Goal: Task Accomplishment & Management: Complete application form

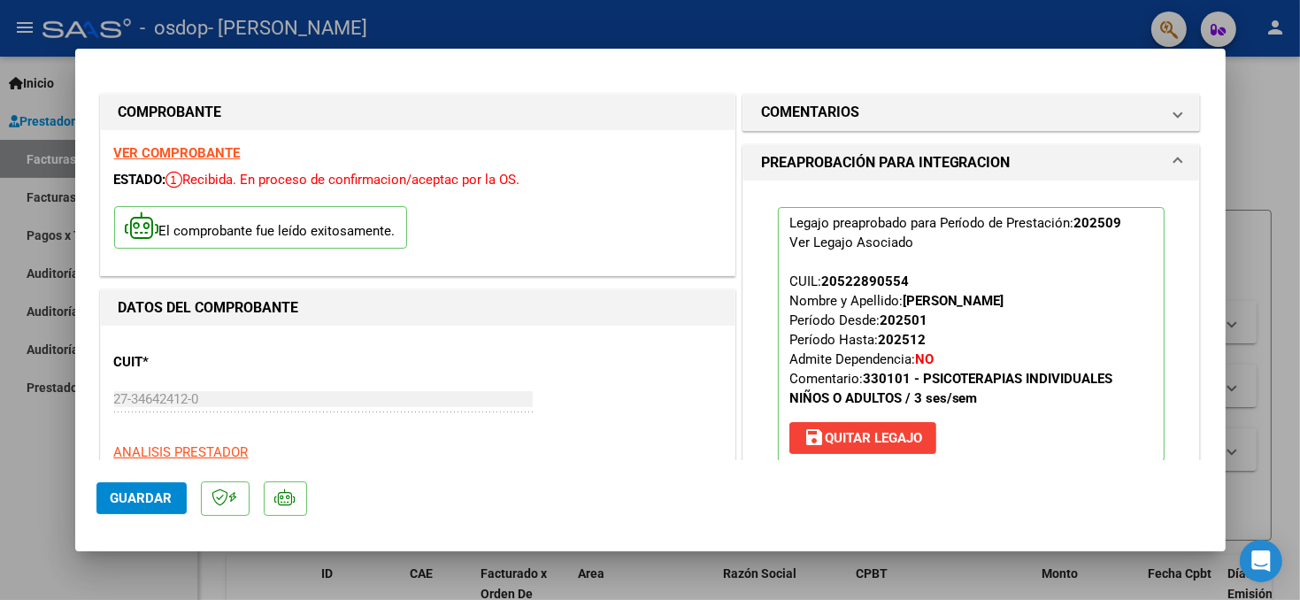
scroll to position [619, 0]
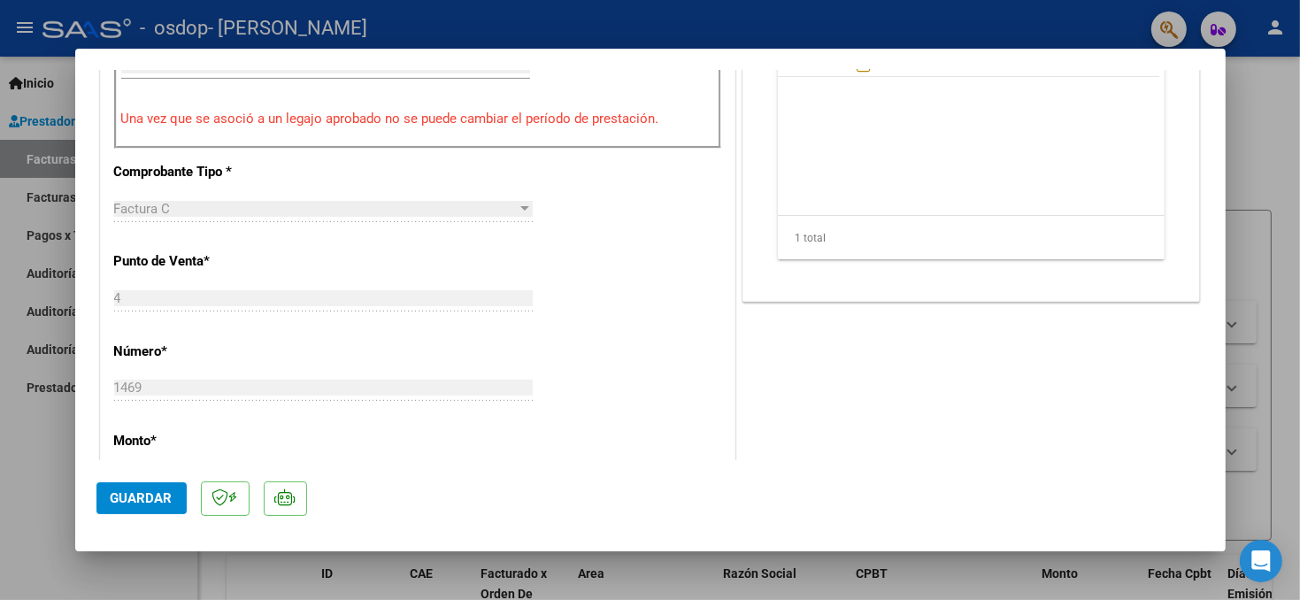
click at [1266, 96] on div at bounding box center [650, 300] width 1300 height 600
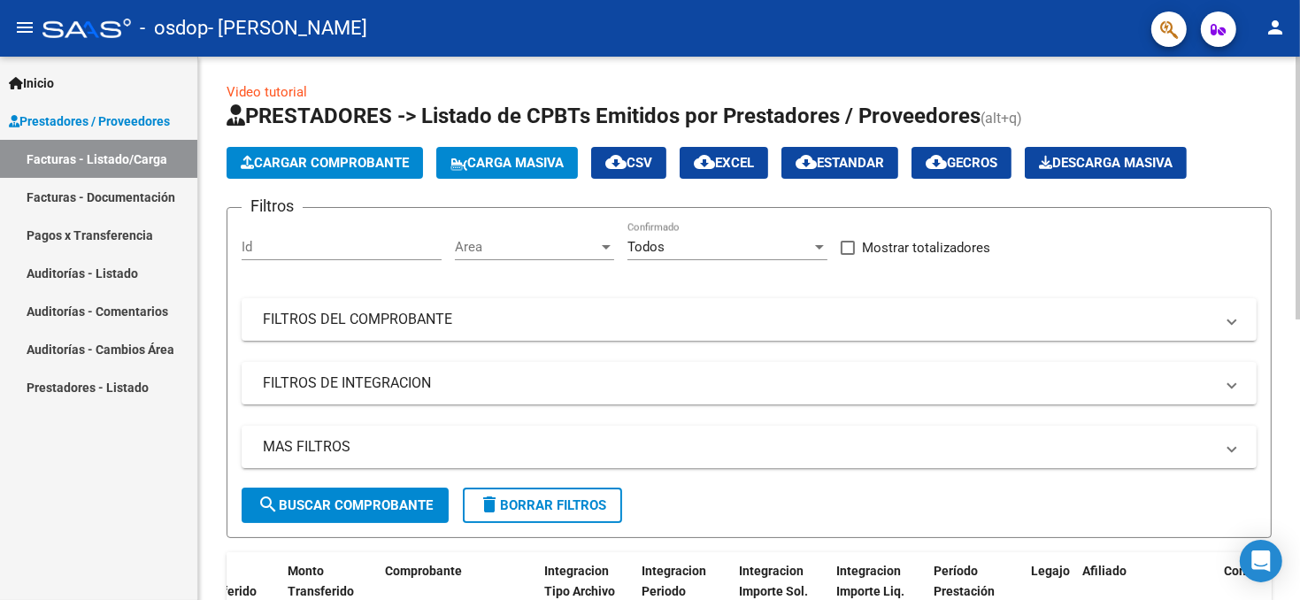
scroll to position [0, 0]
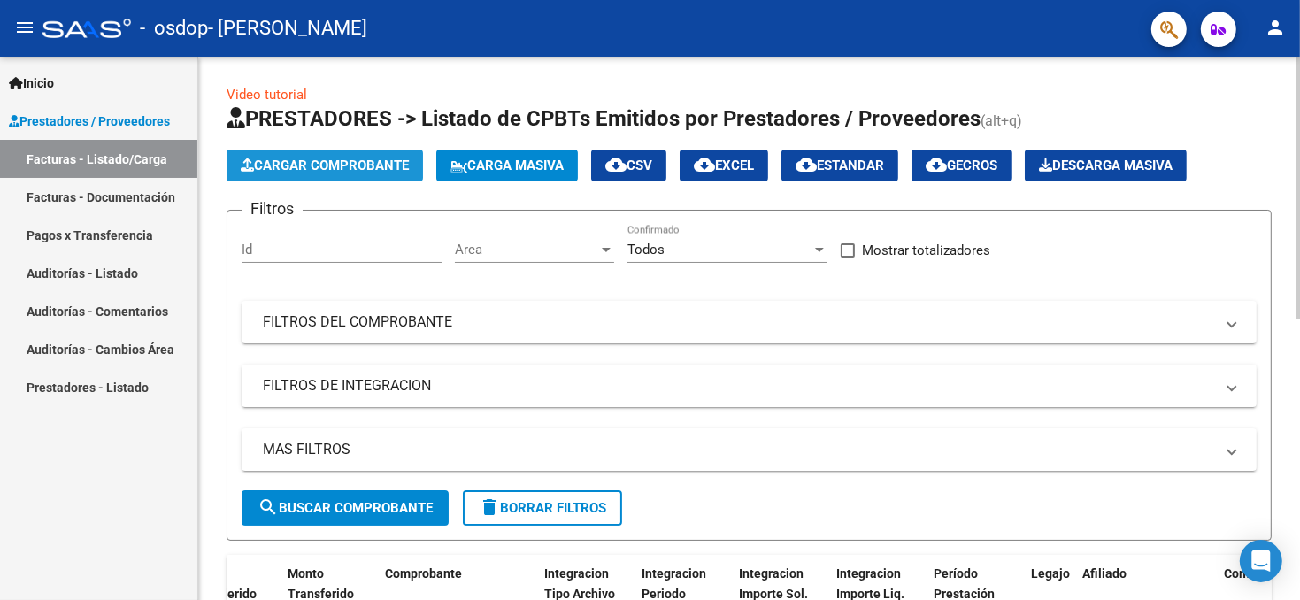
click at [337, 172] on span "Cargar Comprobante" at bounding box center [325, 166] width 168 height 16
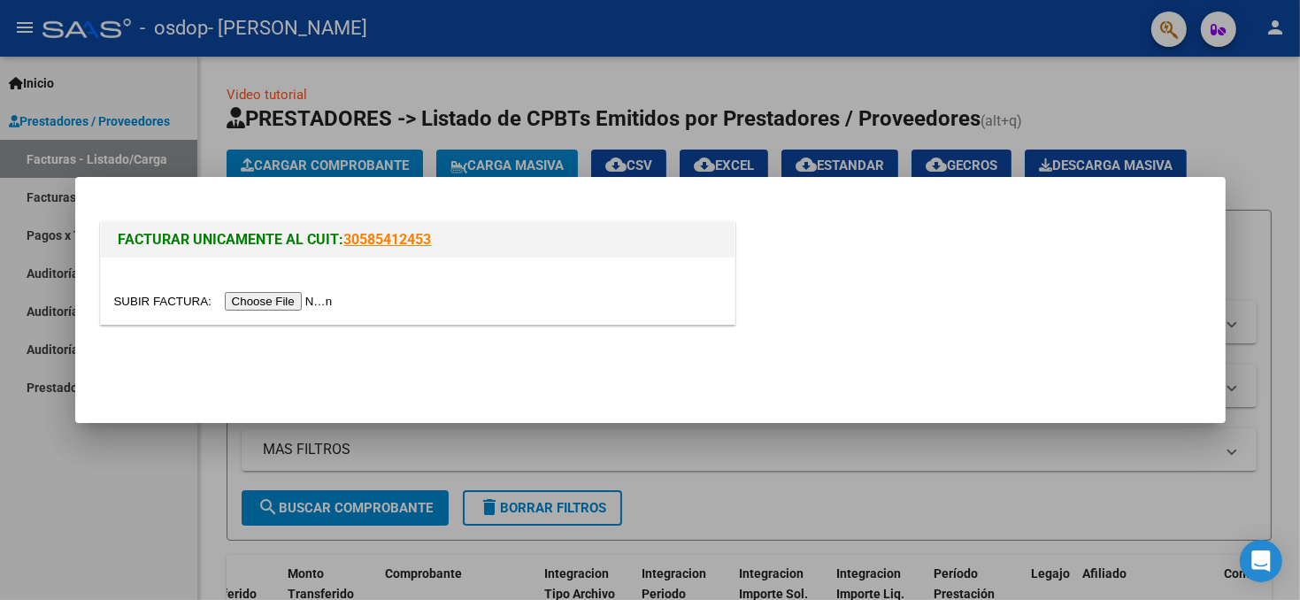
click at [257, 299] on input "file" at bounding box center [226, 301] width 224 height 19
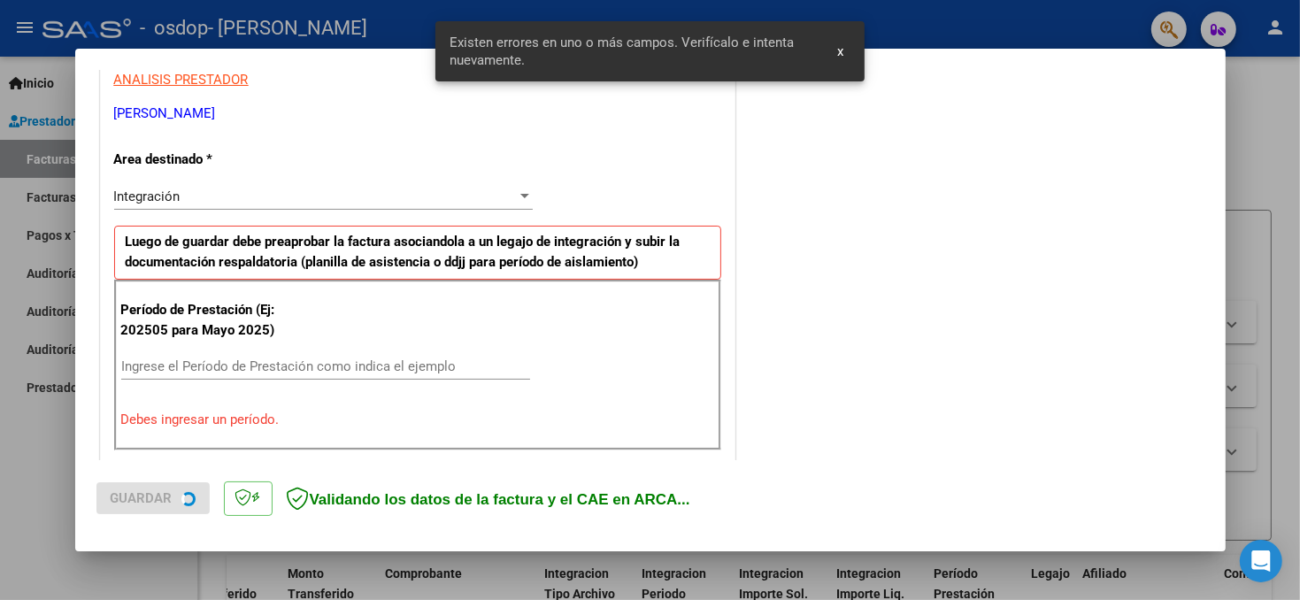
scroll to position [386, 0]
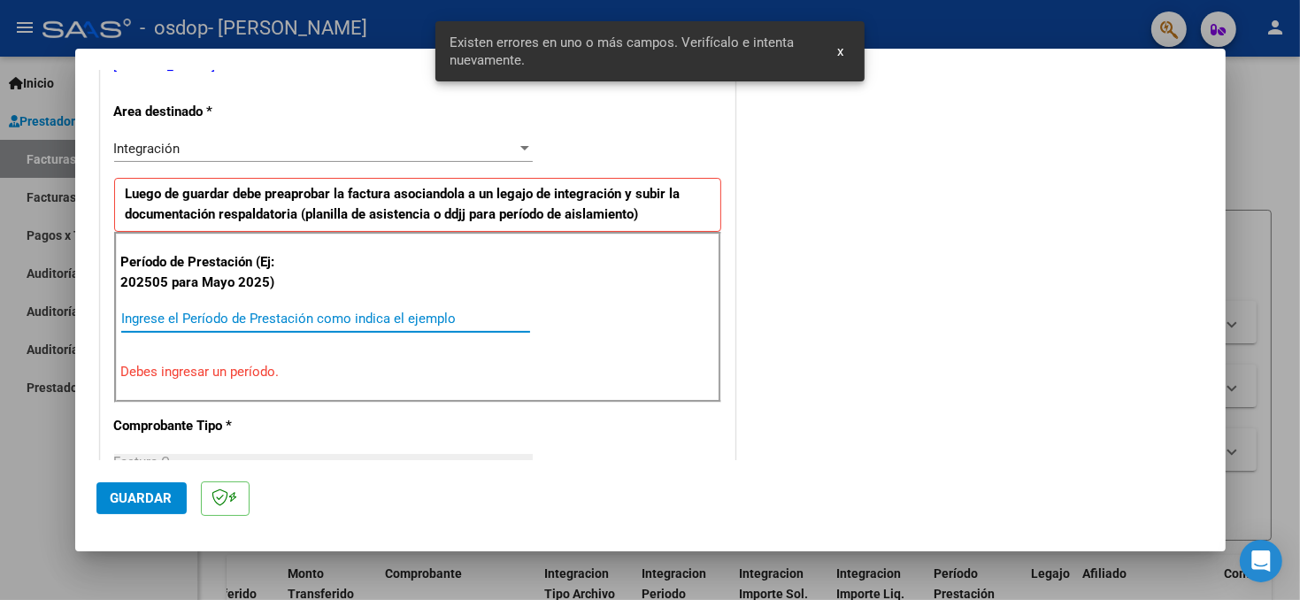
click at [182, 312] on input "Ingrese el Período de Prestación como indica el ejemplo" at bounding box center [325, 319] width 409 height 16
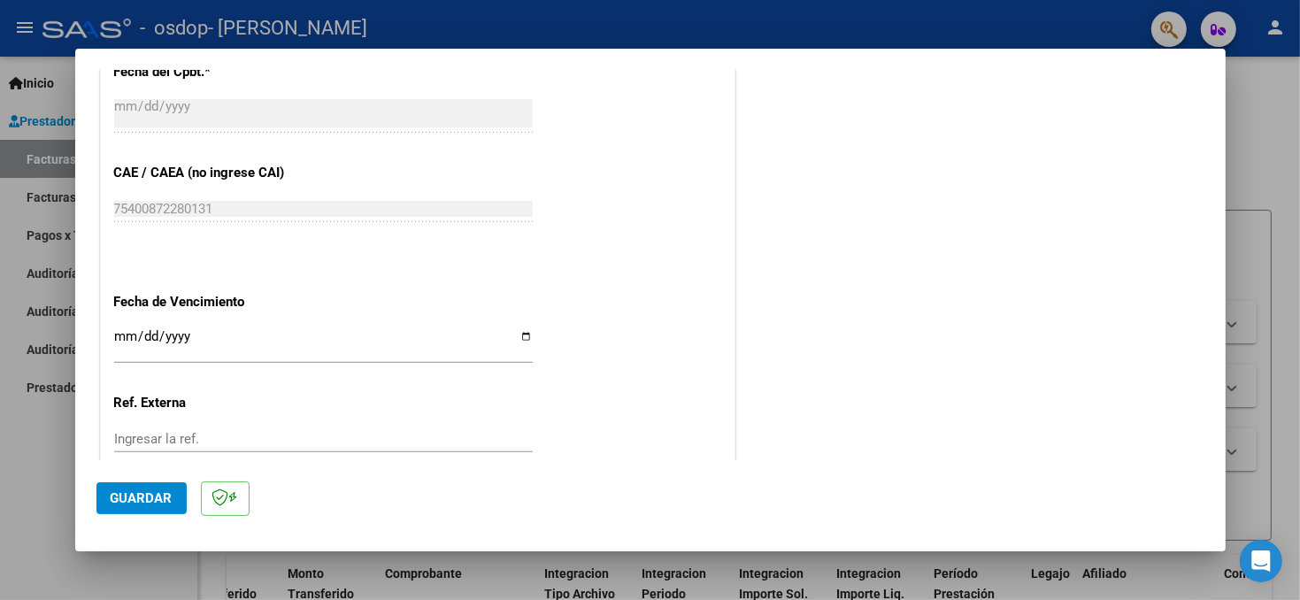
scroll to position [1094, 0]
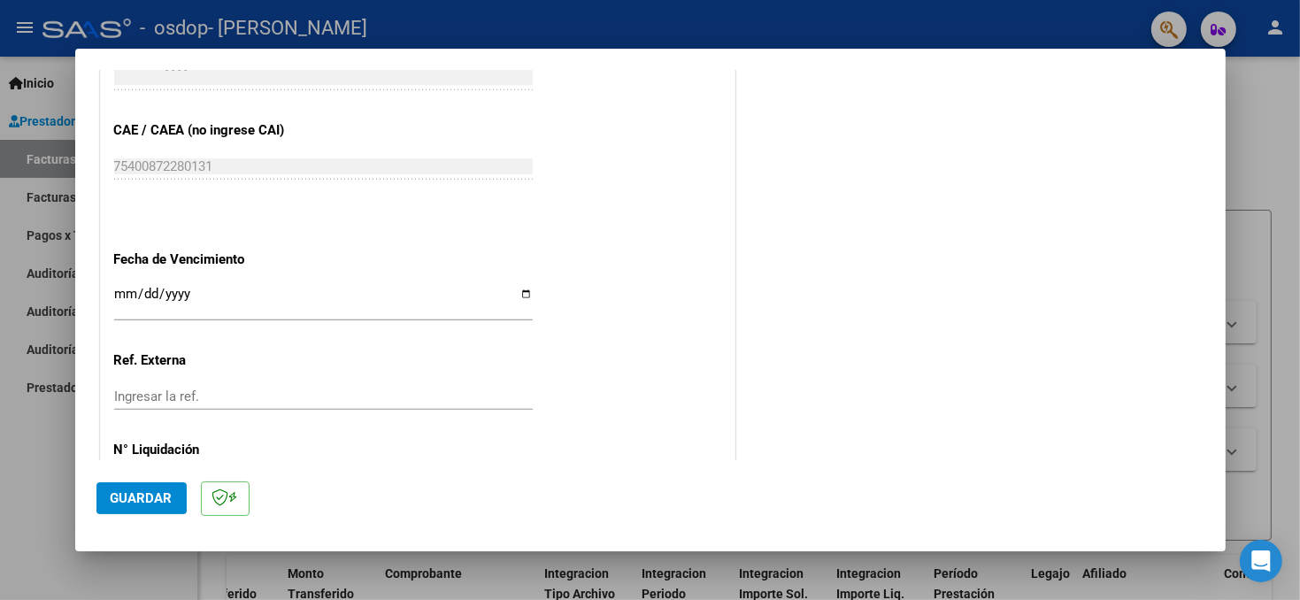
type input "202509"
click at [191, 296] on input "Ingresar la fecha" at bounding box center [323, 301] width 419 height 28
click at [526, 296] on input "Ingresar la fecha" at bounding box center [323, 301] width 419 height 28
type input "[DATE]"
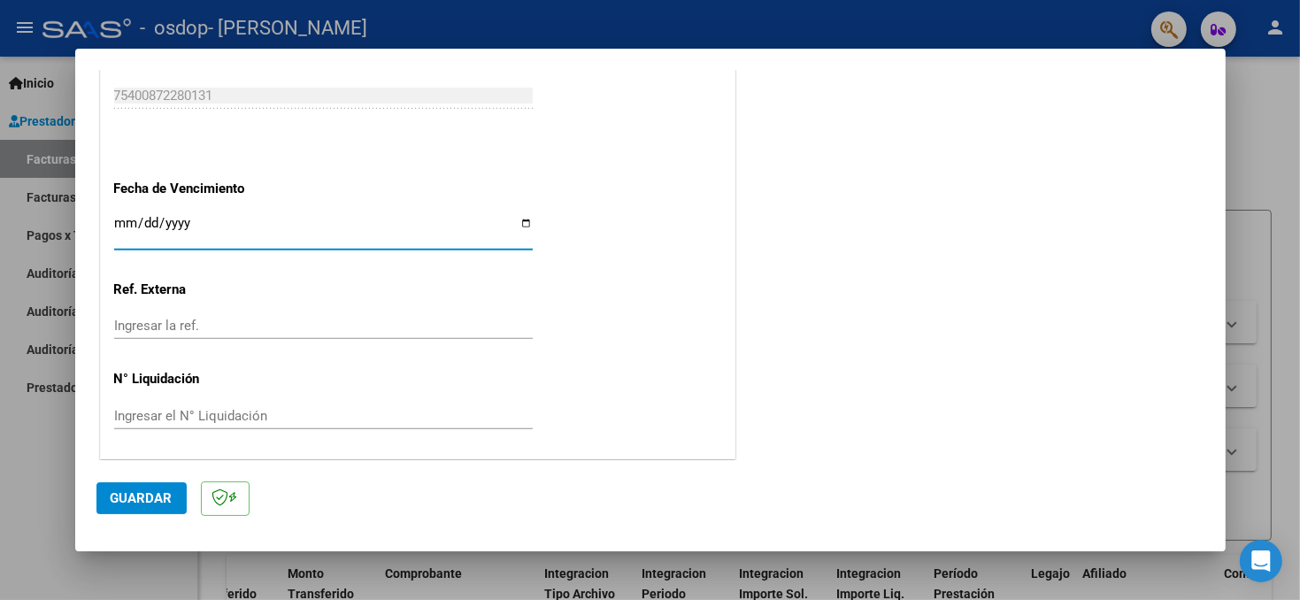
click at [142, 492] on span "Guardar" at bounding box center [142, 498] width 62 height 16
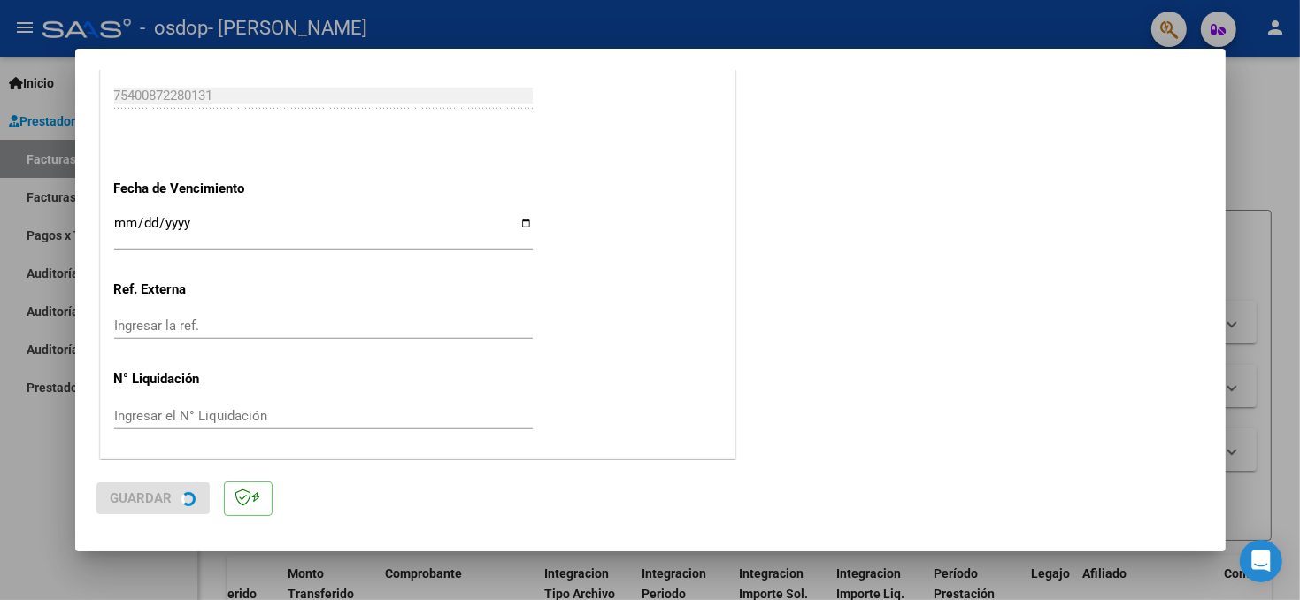
scroll to position [0, 0]
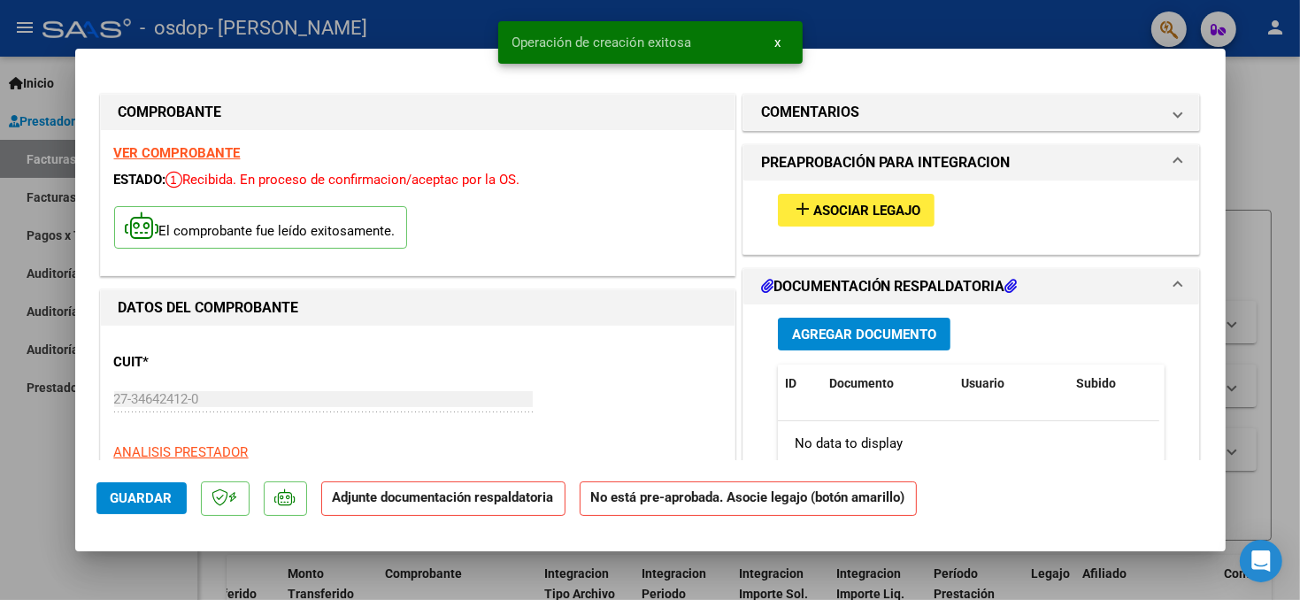
click at [865, 203] on span "Asociar Legajo" at bounding box center [866, 211] width 107 height 16
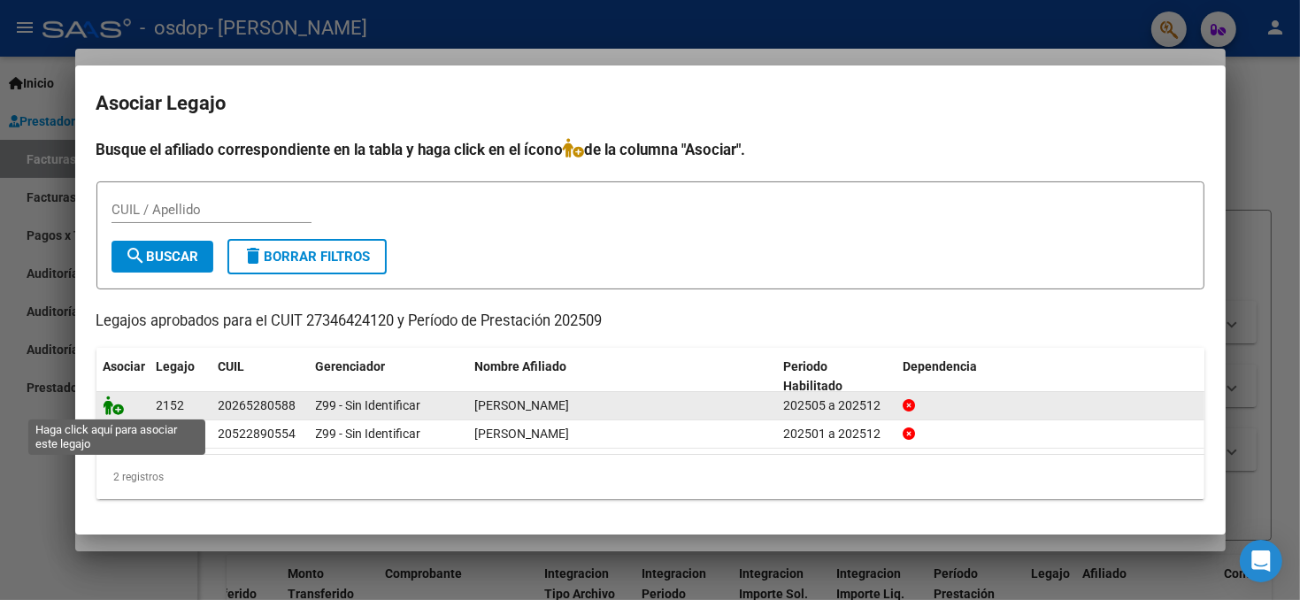
click at [112, 406] on icon at bounding box center [114, 405] width 21 height 19
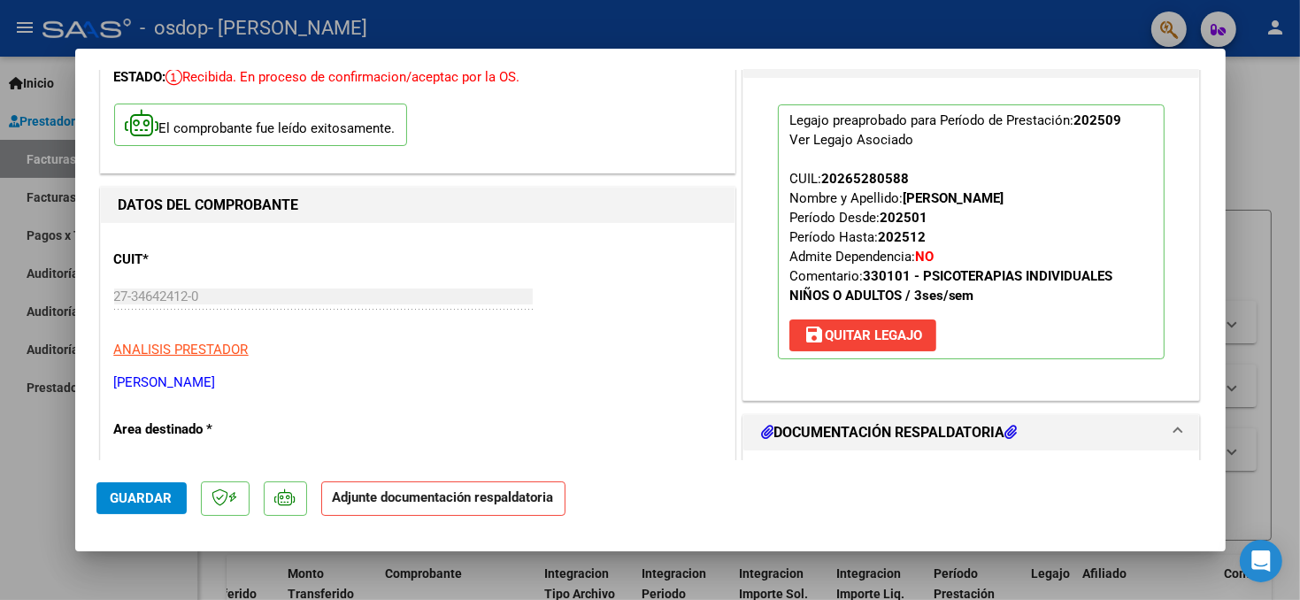
scroll to position [265, 0]
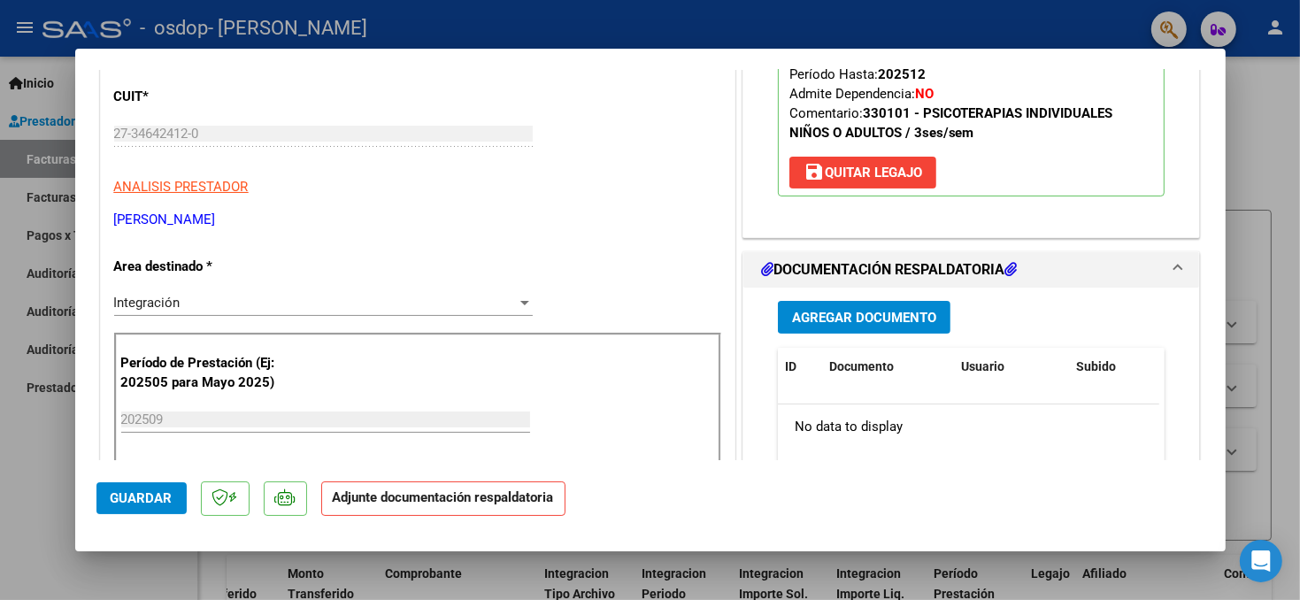
click at [880, 325] on button "Agregar Documento" at bounding box center [864, 317] width 173 height 33
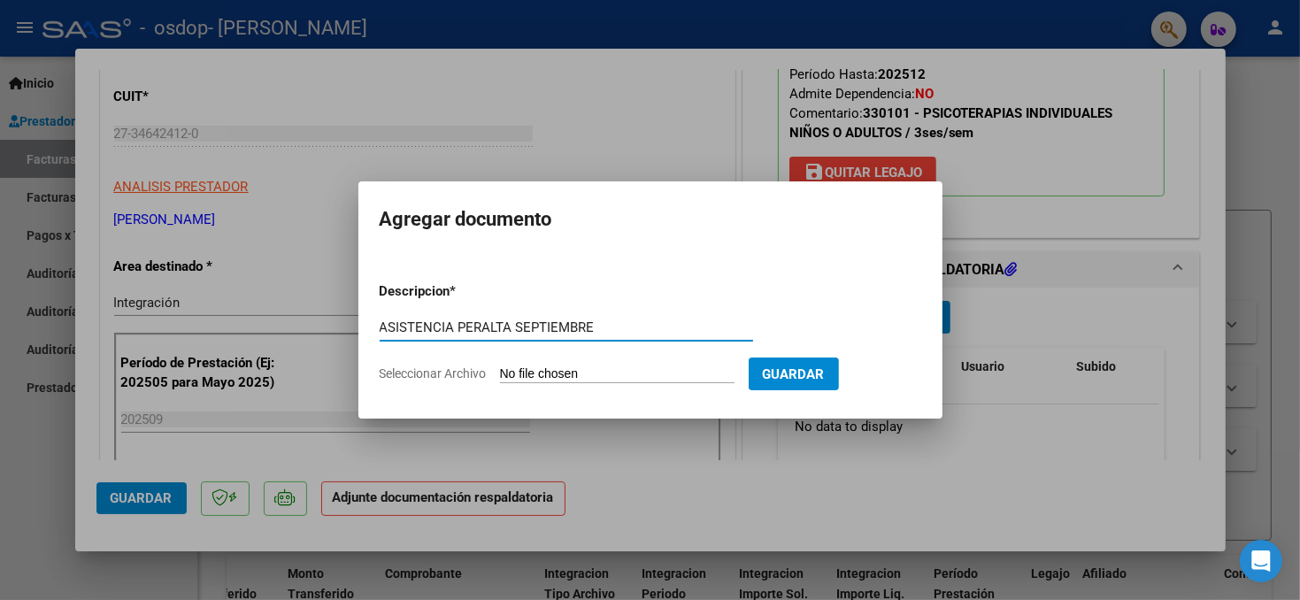
type input "ASISTENCIA PERALTA SEPTIEMBRE"
click at [554, 375] on input "Seleccionar Archivo" at bounding box center [617, 374] width 234 height 17
type input "C:\fakepath\ASISTENCIA PERALTA SEPTIEMBRE.pdf"
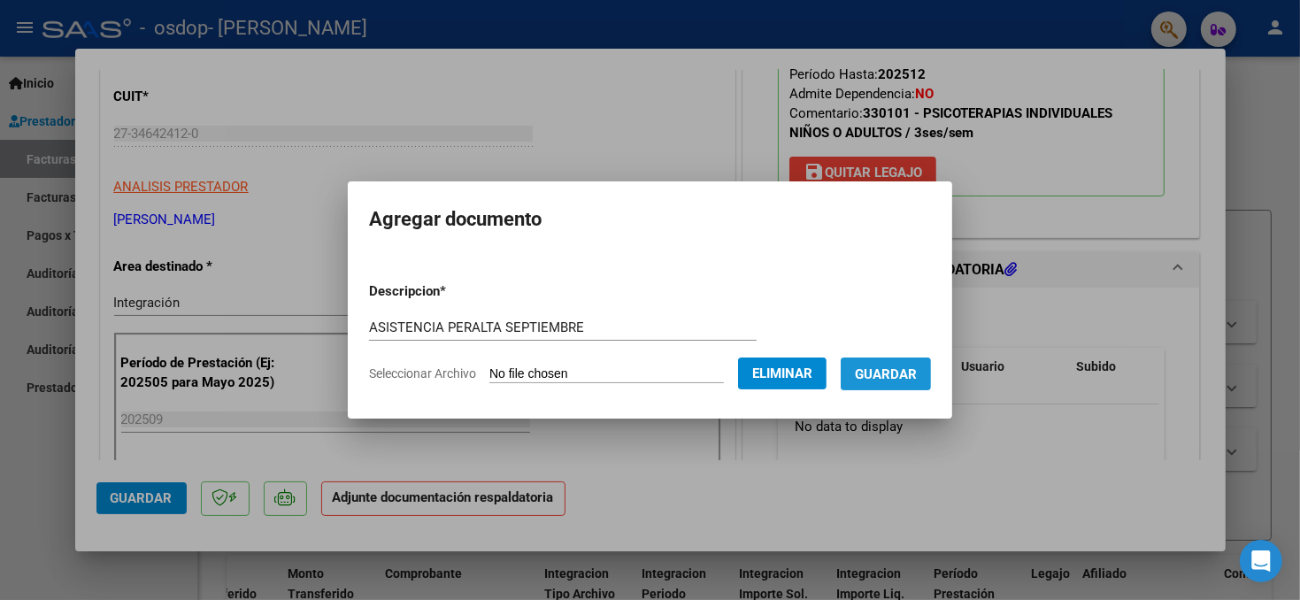
click at [911, 378] on span "Guardar" at bounding box center [886, 374] width 62 height 16
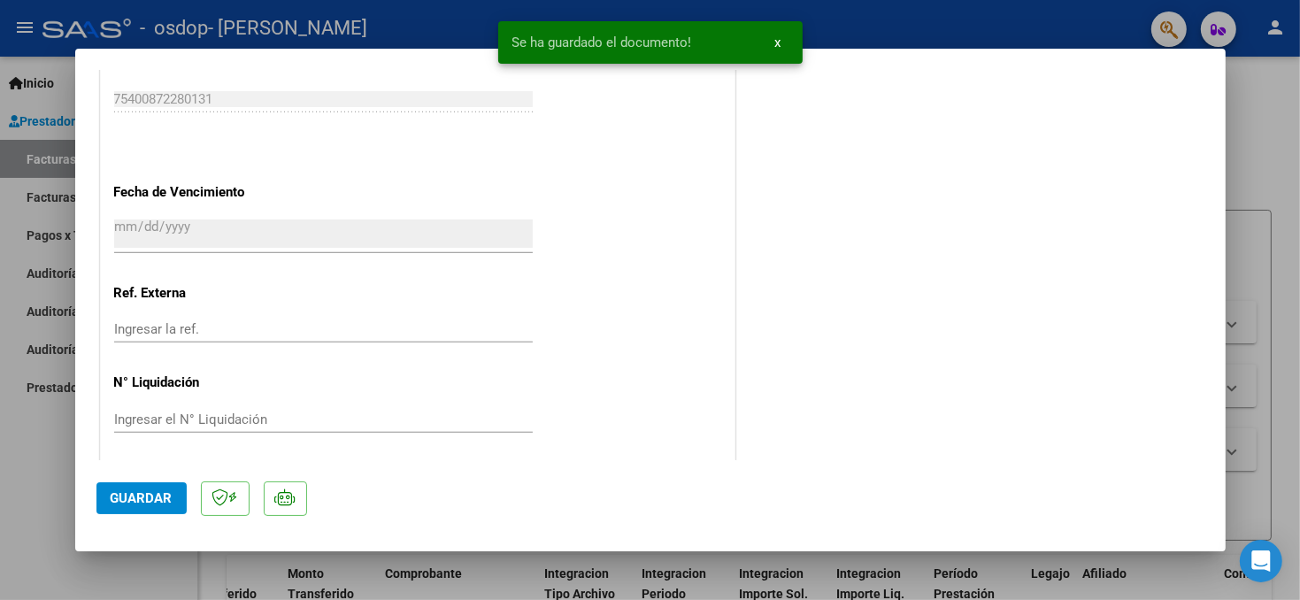
scroll to position [1191, 0]
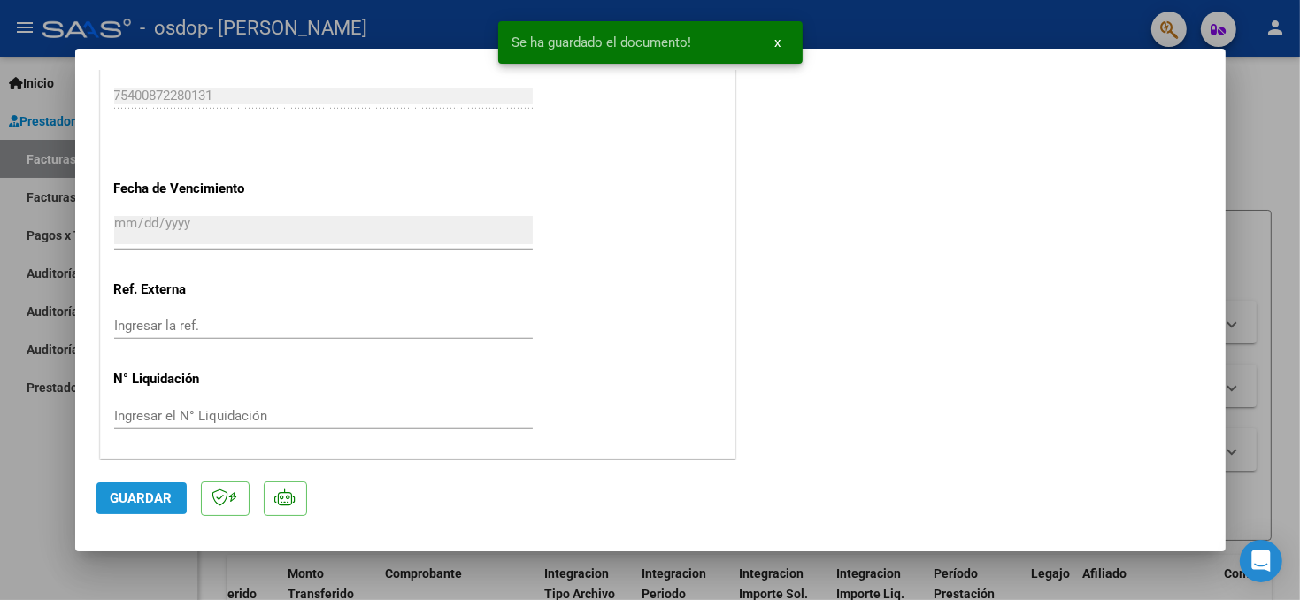
click at [165, 496] on span "Guardar" at bounding box center [142, 498] width 62 height 16
click at [1279, 433] on div at bounding box center [650, 300] width 1300 height 600
type input "$ 0,00"
